Goal: Task Accomplishment & Management: Manage account settings

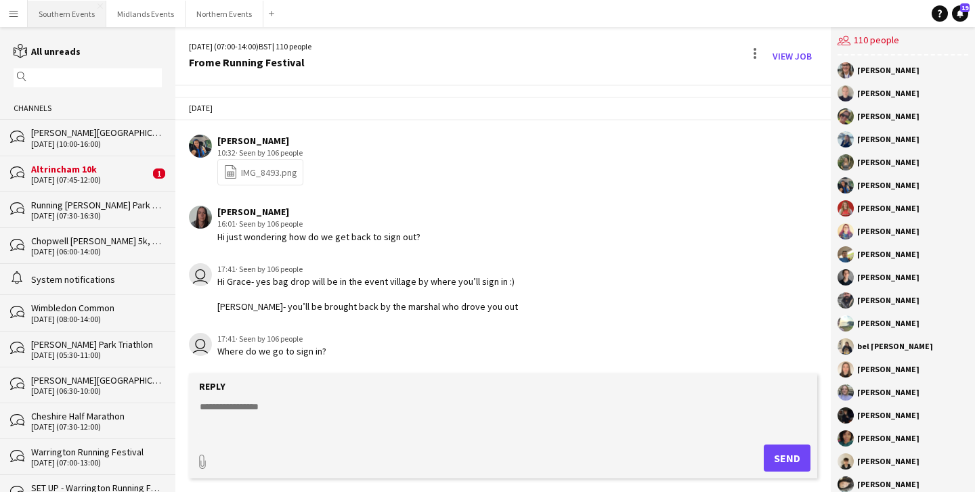
click at [71, 13] on button "Southern Events Close" at bounding box center [67, 14] width 79 height 26
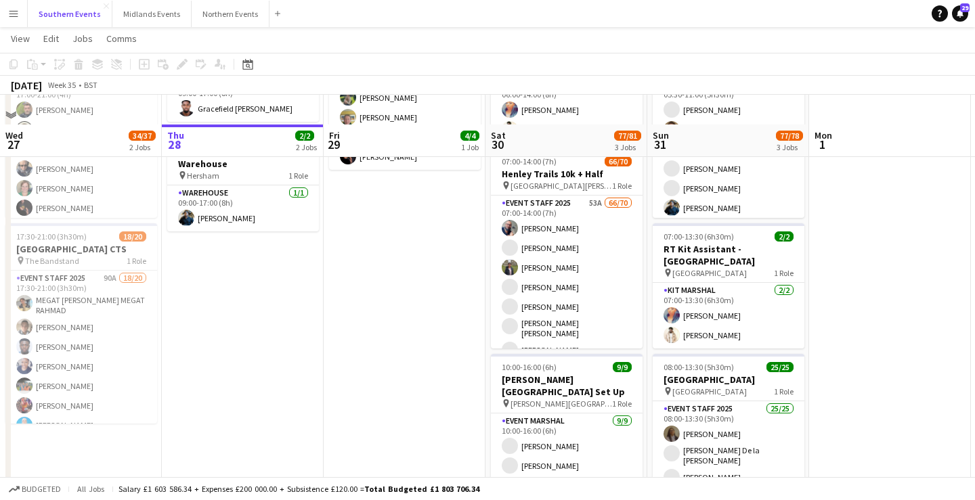
scroll to position [244, 0]
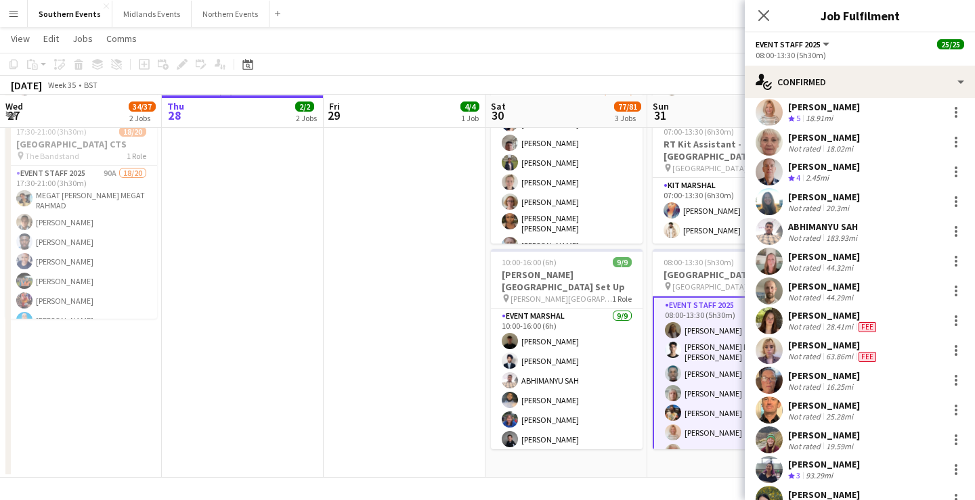
scroll to position [251, 0]
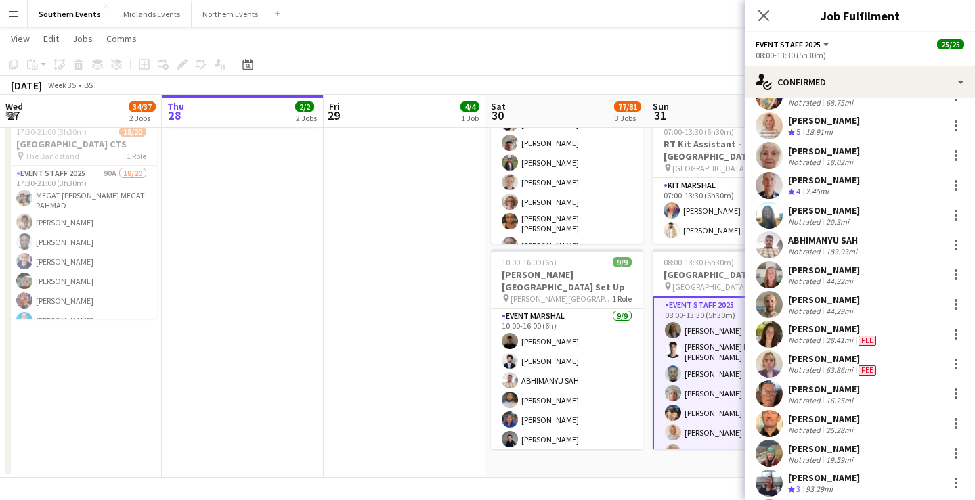
click at [849, 246] on div "183.93mi" at bounding box center [841, 251] width 37 height 10
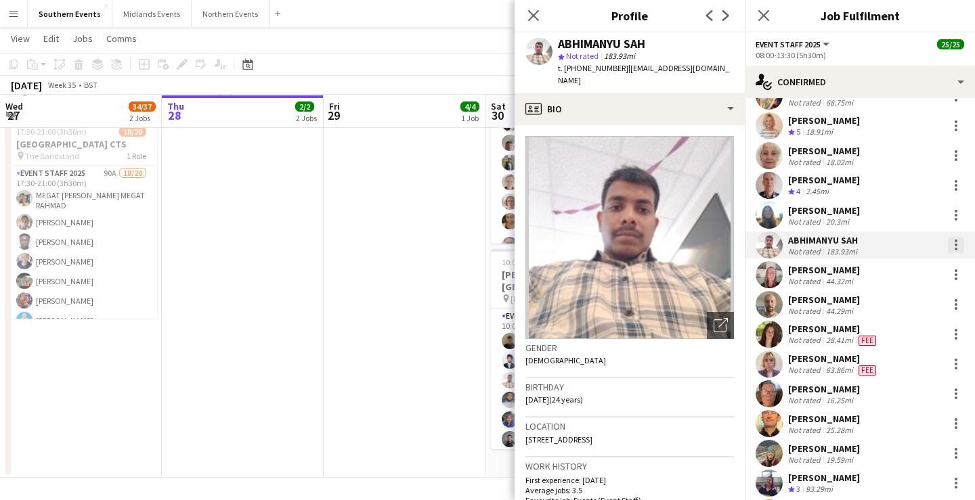
click at [953, 237] on div at bounding box center [956, 245] width 16 height 16
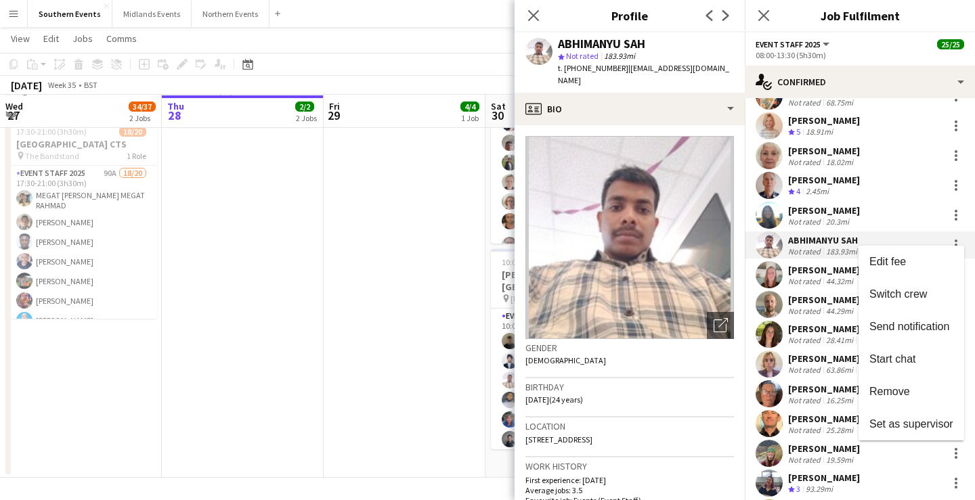
click at [816, 227] on div at bounding box center [487, 250] width 975 height 500
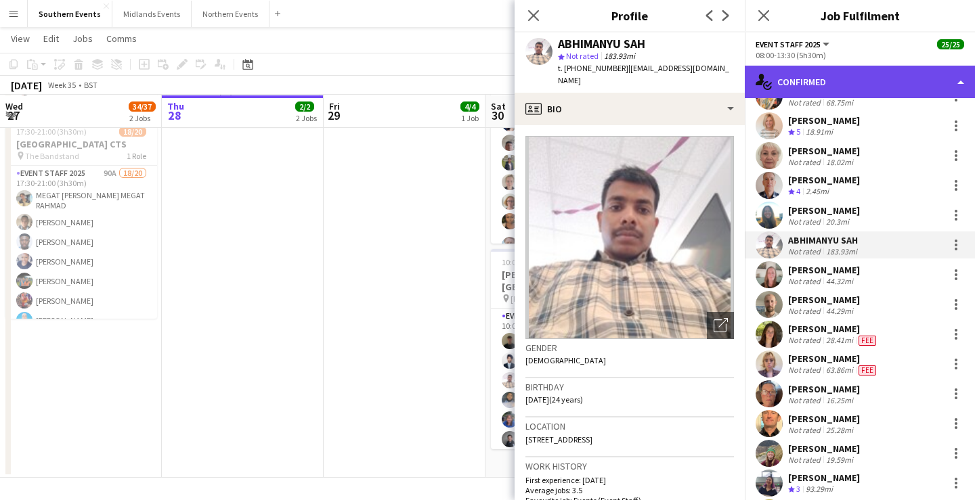
click at [833, 85] on div "single-neutral-actions-check-2 Confirmed" at bounding box center [860, 82] width 230 height 32
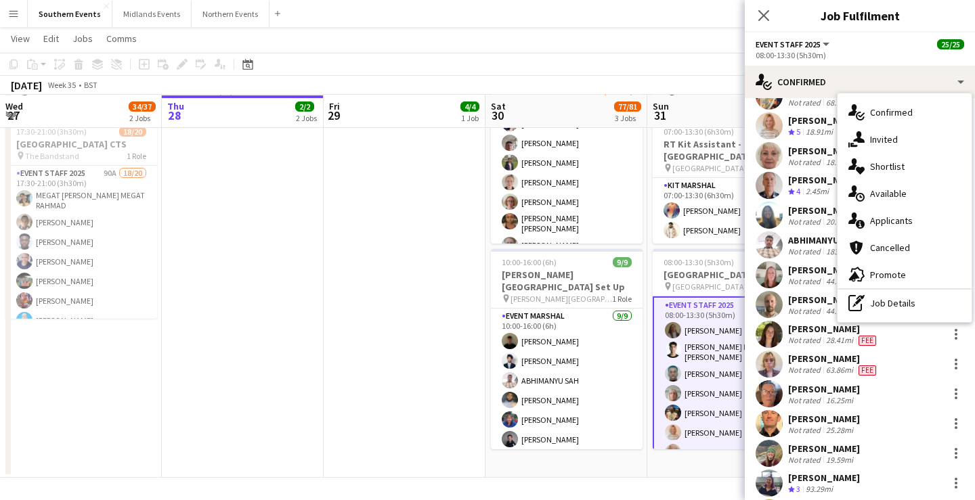
click at [809, 325] on div "[PERSON_NAME]" at bounding box center [833, 329] width 91 height 12
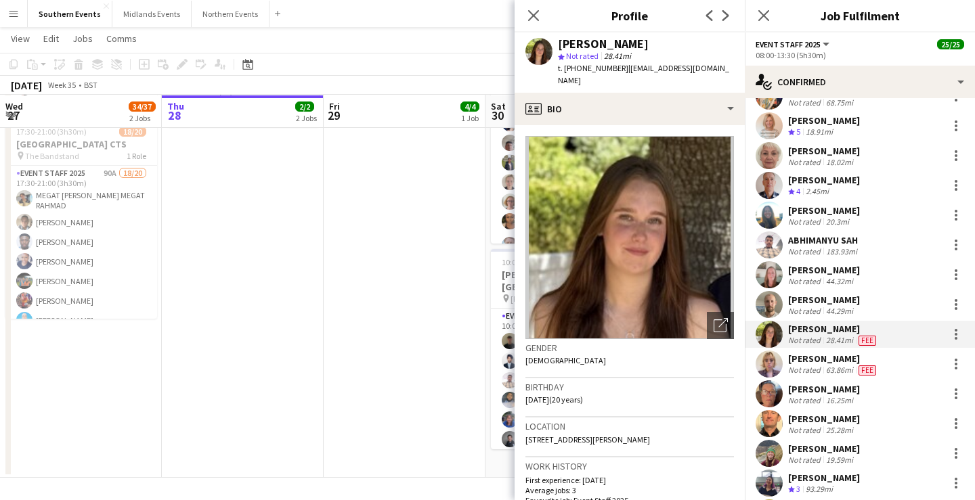
click at [806, 246] on div "Not rated" at bounding box center [805, 251] width 35 height 10
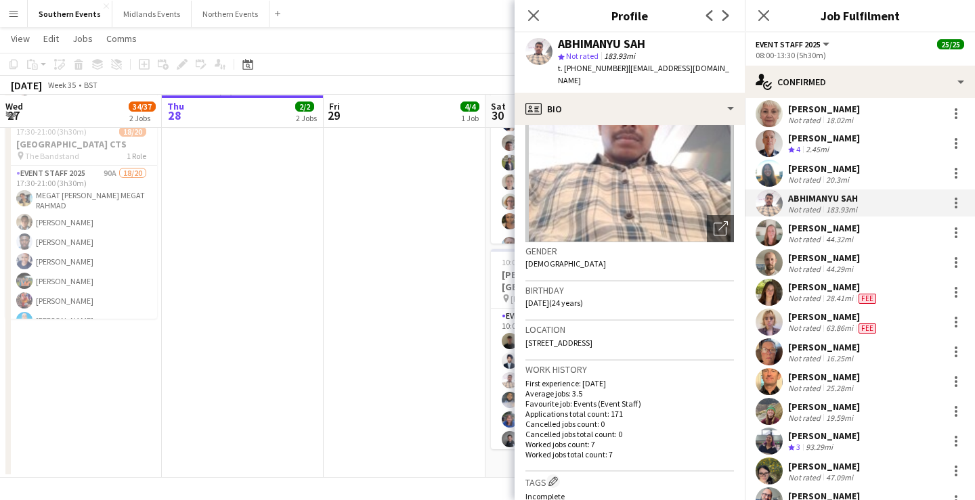
scroll to position [97, 0]
click at [955, 198] on div at bounding box center [956, 199] width 3 height 3
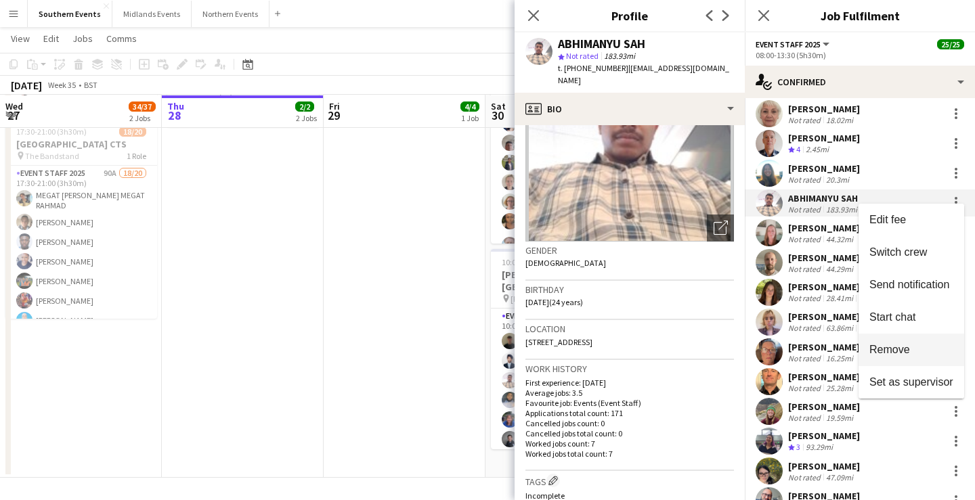
click at [909, 343] on span "Remove" at bounding box center [889, 349] width 41 height 12
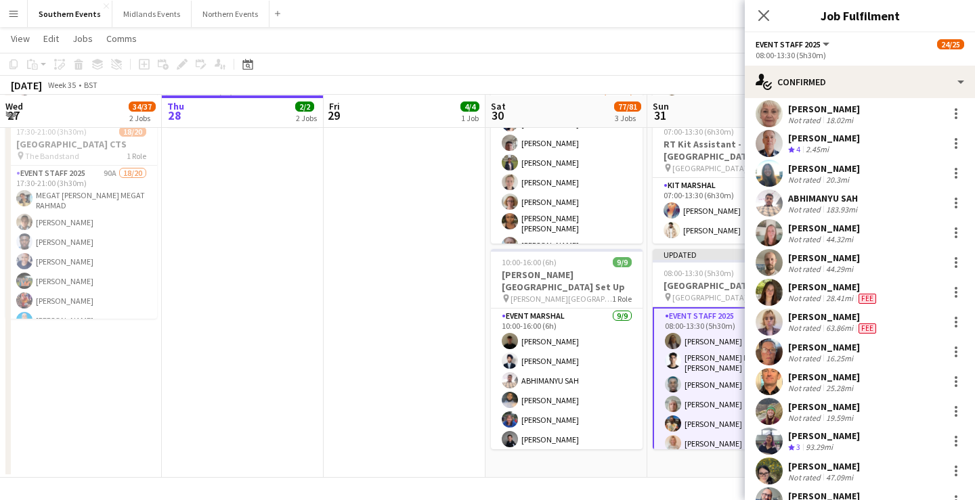
click at [701, 58] on app-toolbar "Copy Paste Paste Command V Paste with crew Command Shift V Paste linked Job [GE…" at bounding box center [487, 64] width 975 height 23
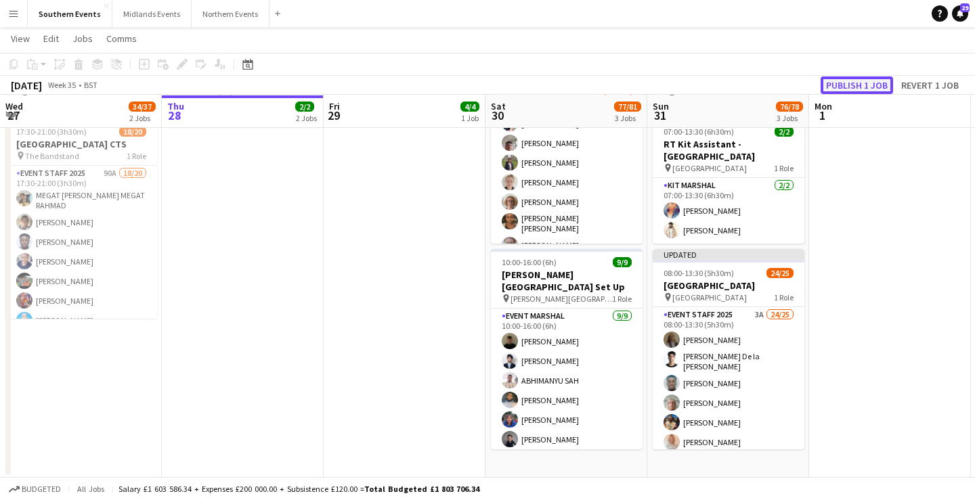
click at [861, 77] on button "Publish 1 job" at bounding box center [857, 86] width 72 height 18
